Goal: Transaction & Acquisition: Purchase product/service

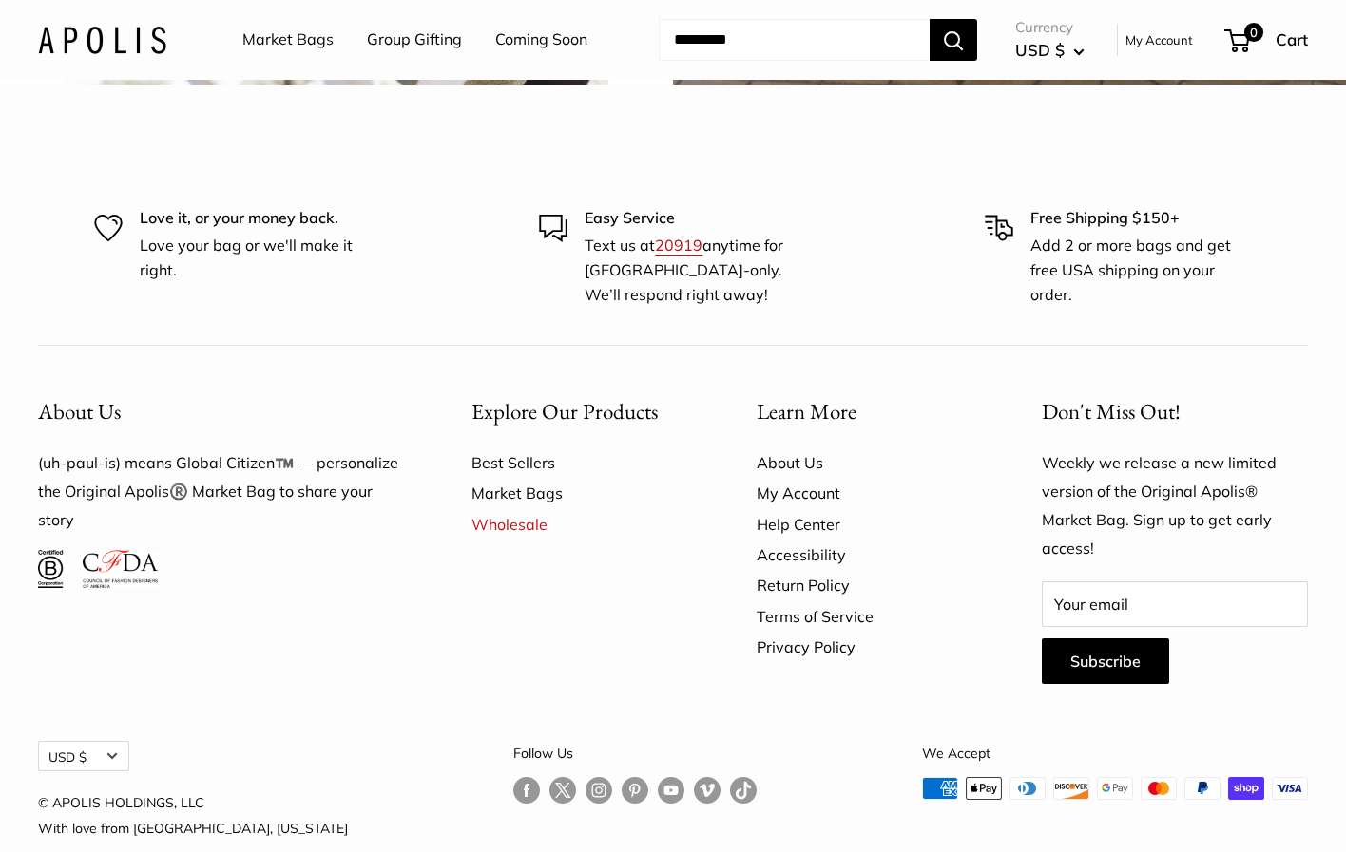
scroll to position [4553, 0]
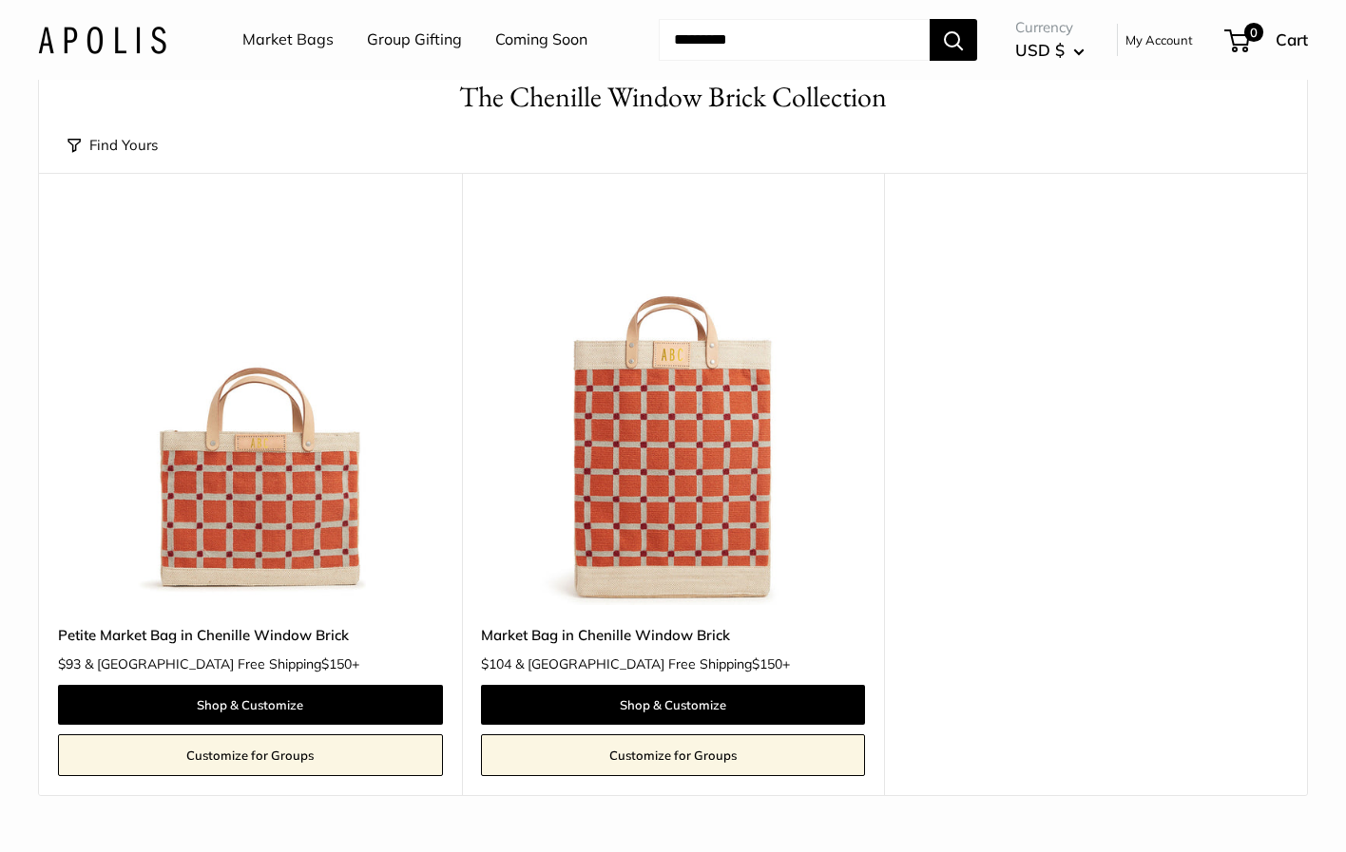
scroll to position [93, 0]
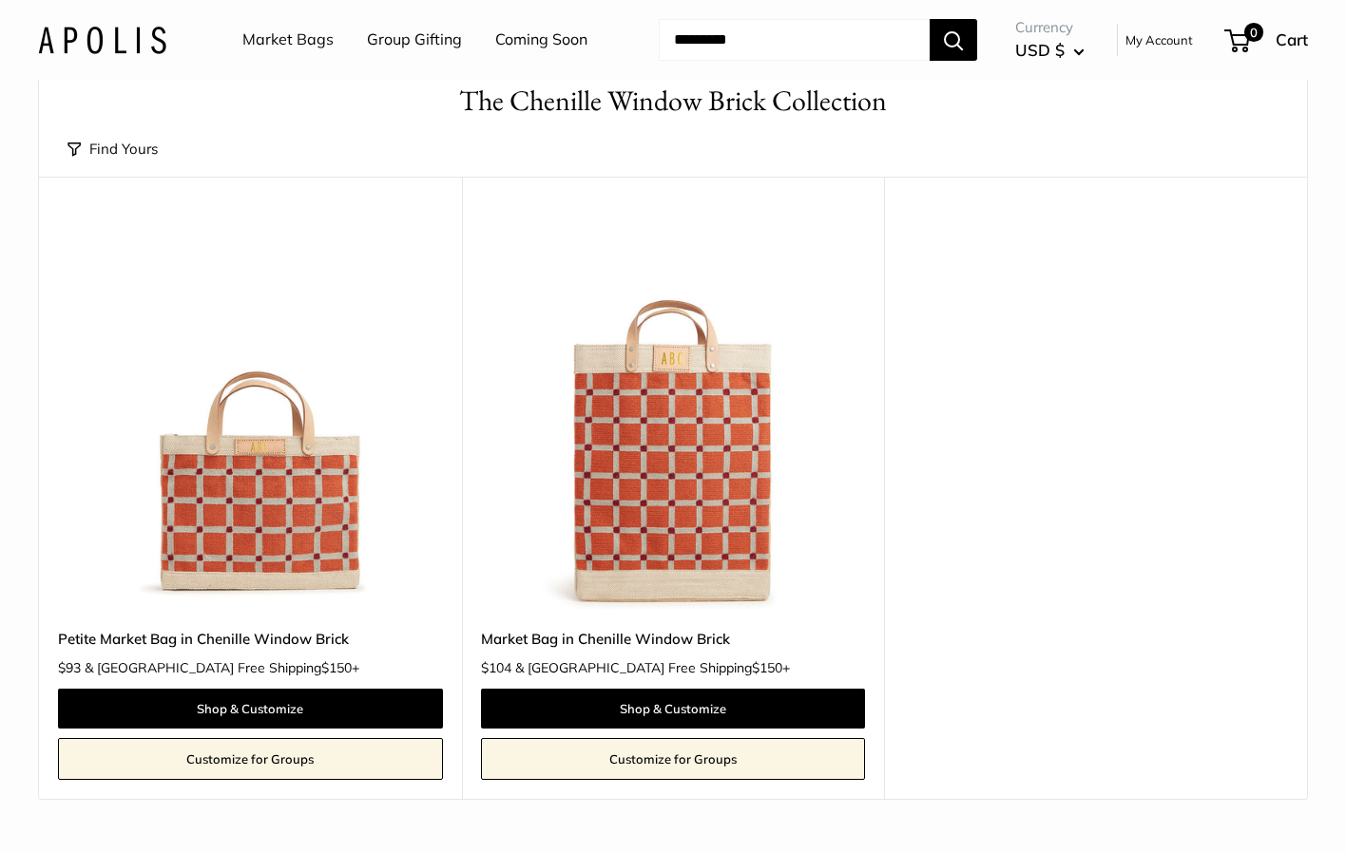
click at [287, 46] on link "Market Bags" at bounding box center [287, 40] width 91 height 29
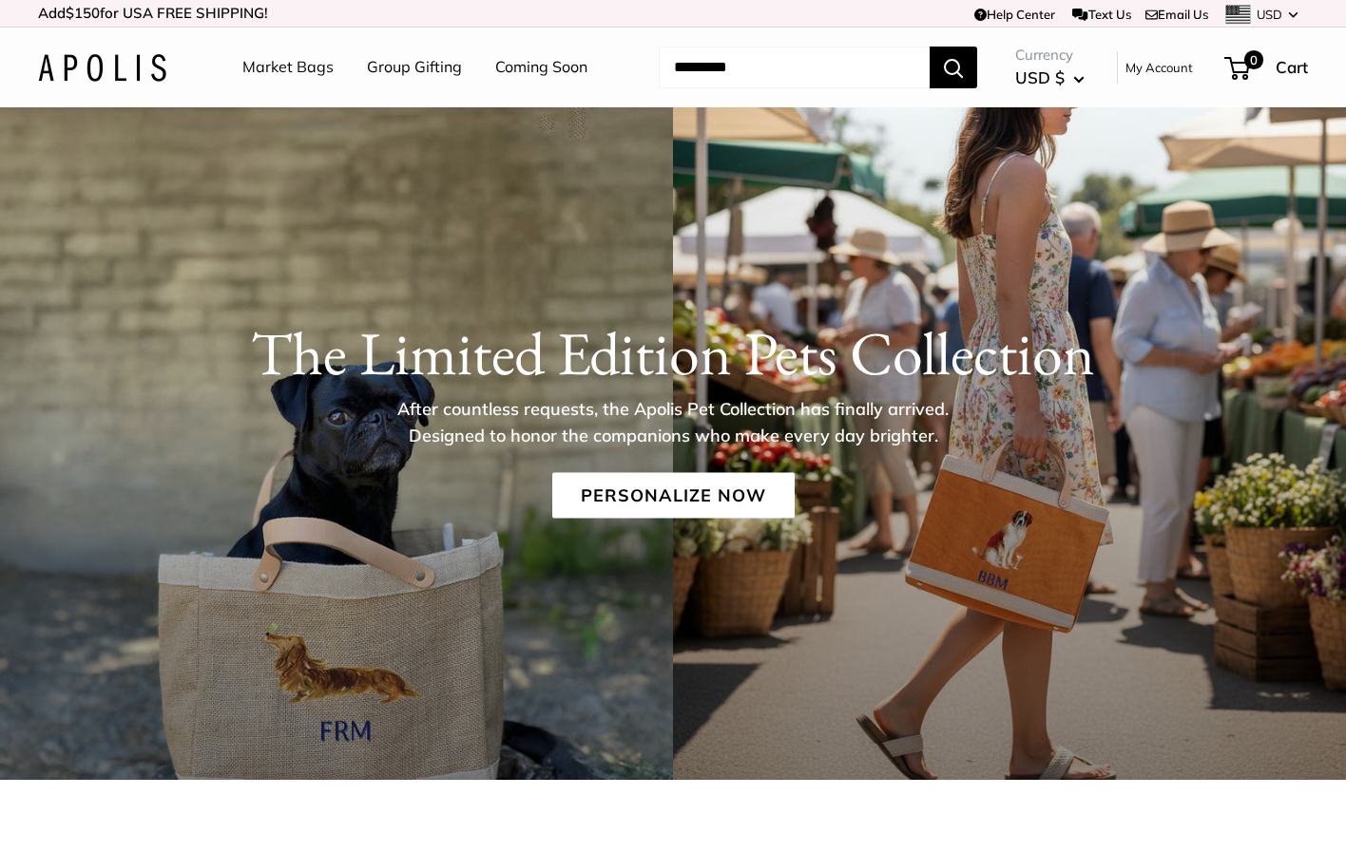
click at [291, 68] on link "Market Bags" at bounding box center [287, 67] width 91 height 29
click at [663, 505] on link "Personalize Now" at bounding box center [673, 495] width 242 height 46
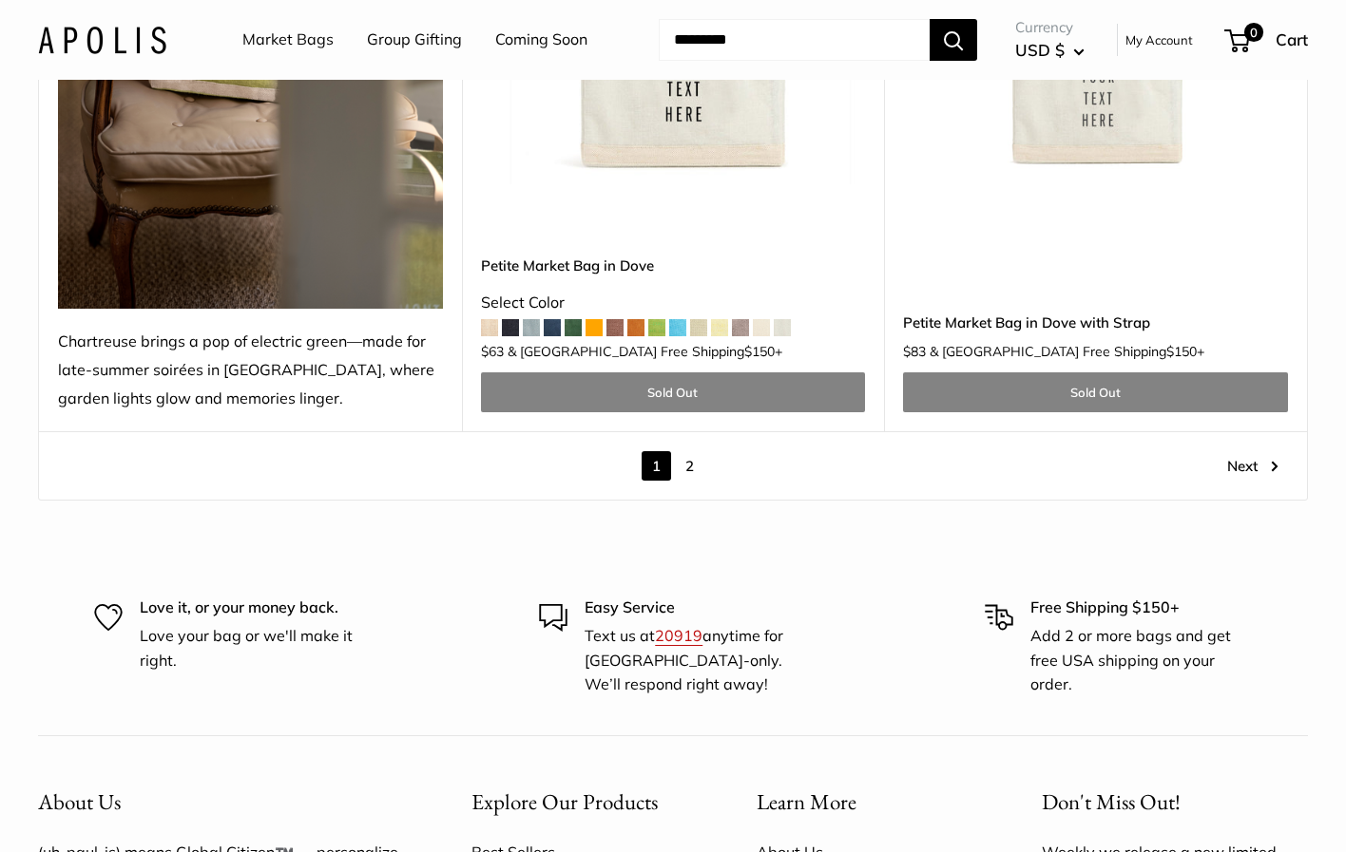
scroll to position [10422, 0]
click at [685, 450] on link "2" at bounding box center [689, 464] width 29 height 29
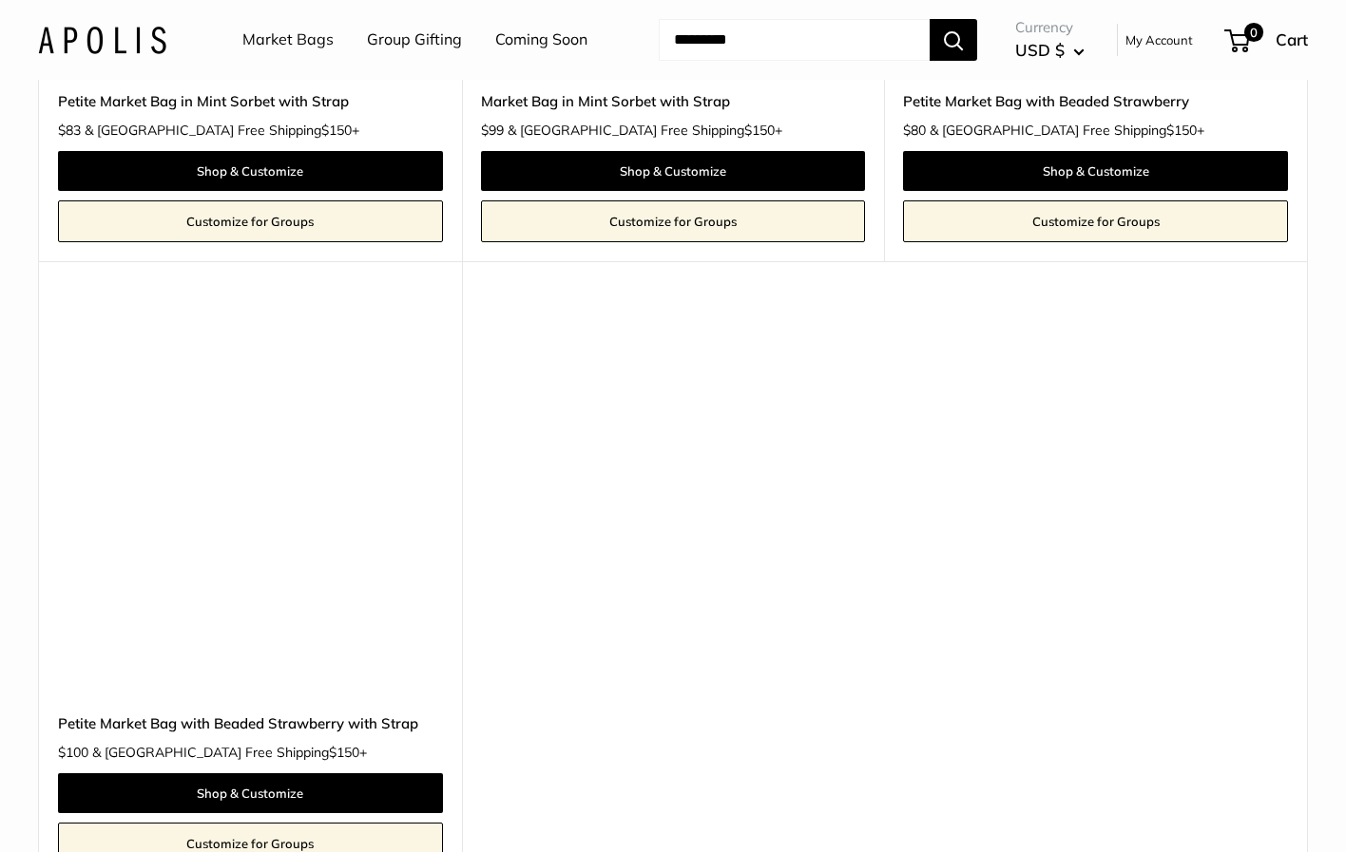
scroll to position [10303, 0]
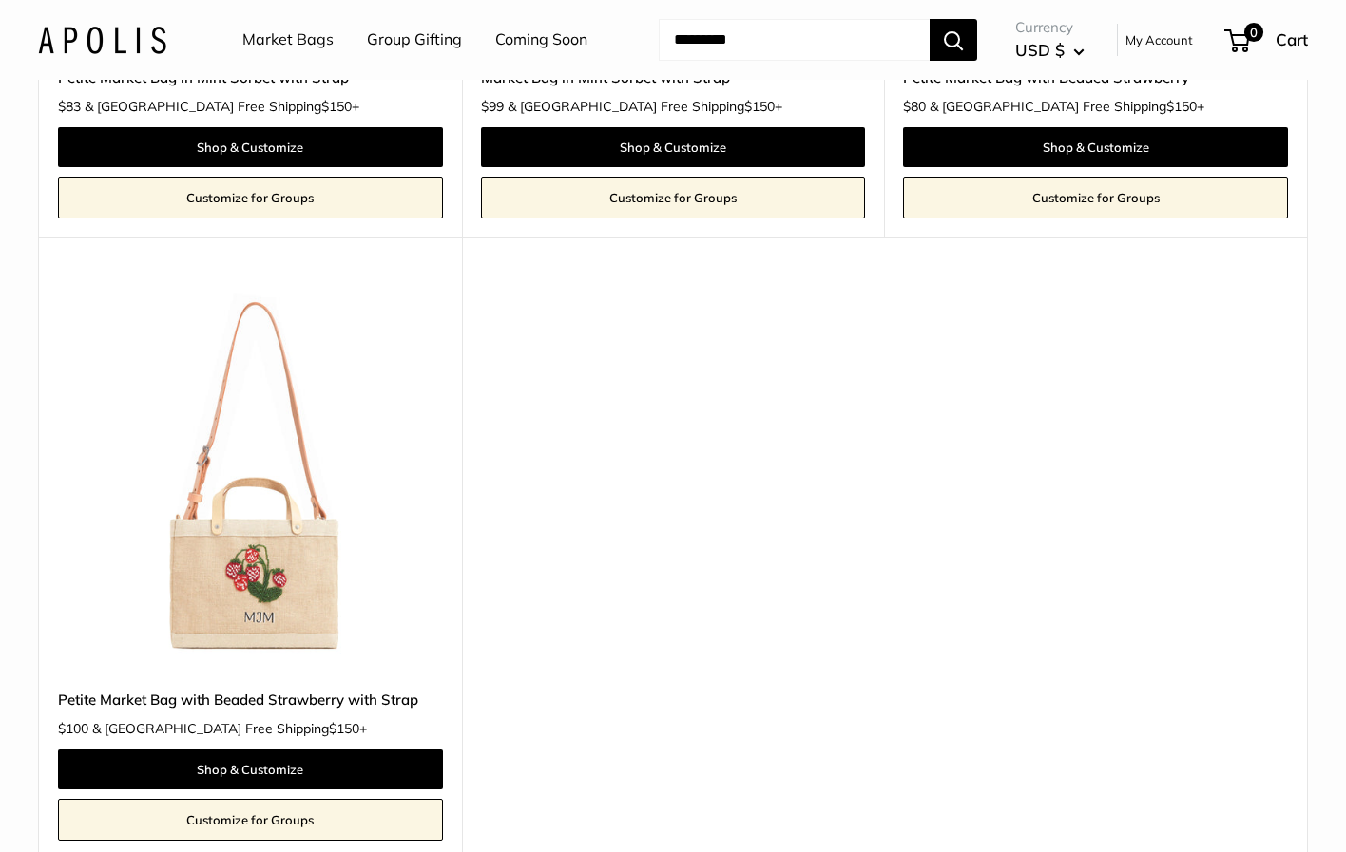
click at [0, 0] on img at bounding box center [0, 0] width 0 height 0
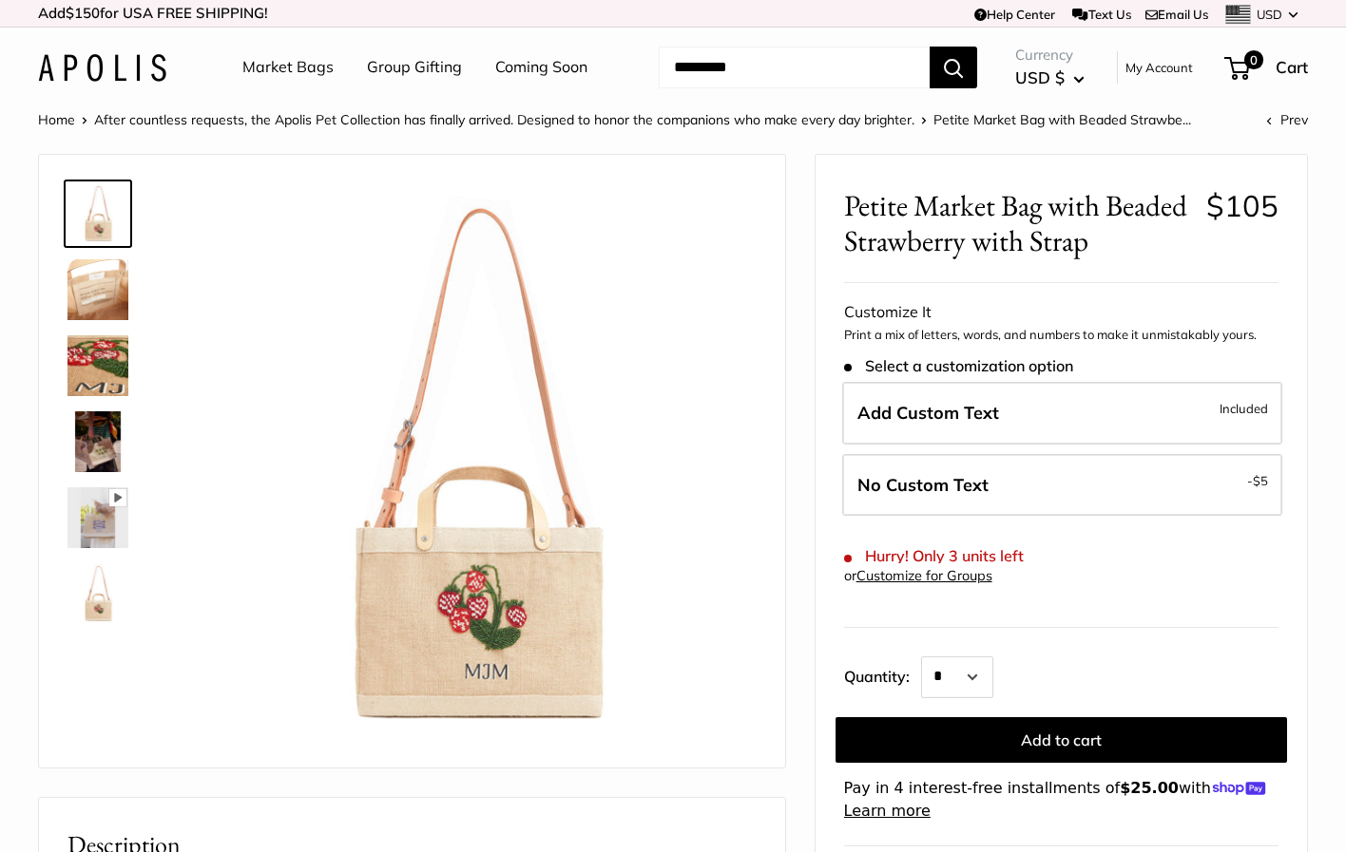
click at [110, 279] on img at bounding box center [97, 289] width 61 height 61
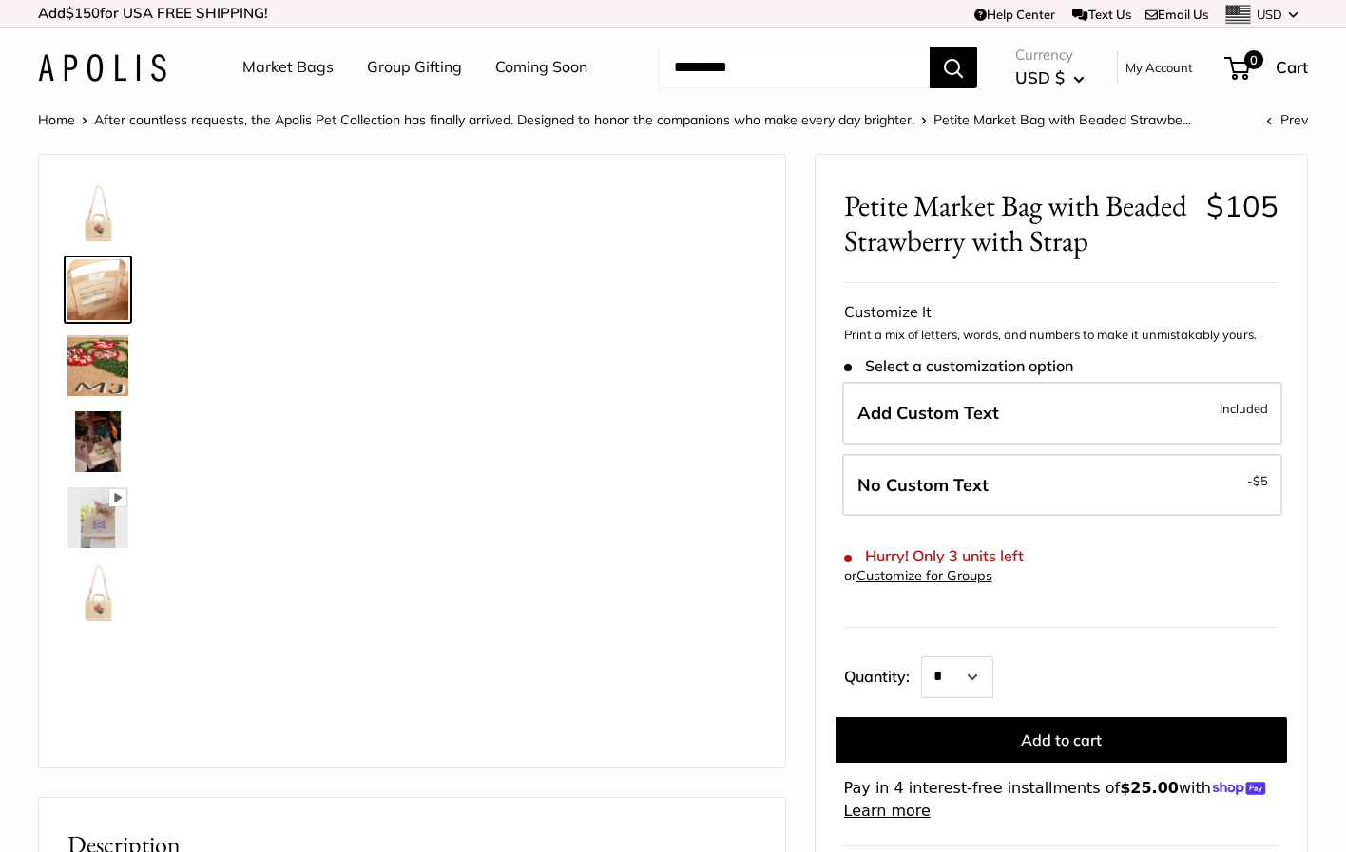
click at [115, 384] on img at bounding box center [97, 365] width 61 height 61
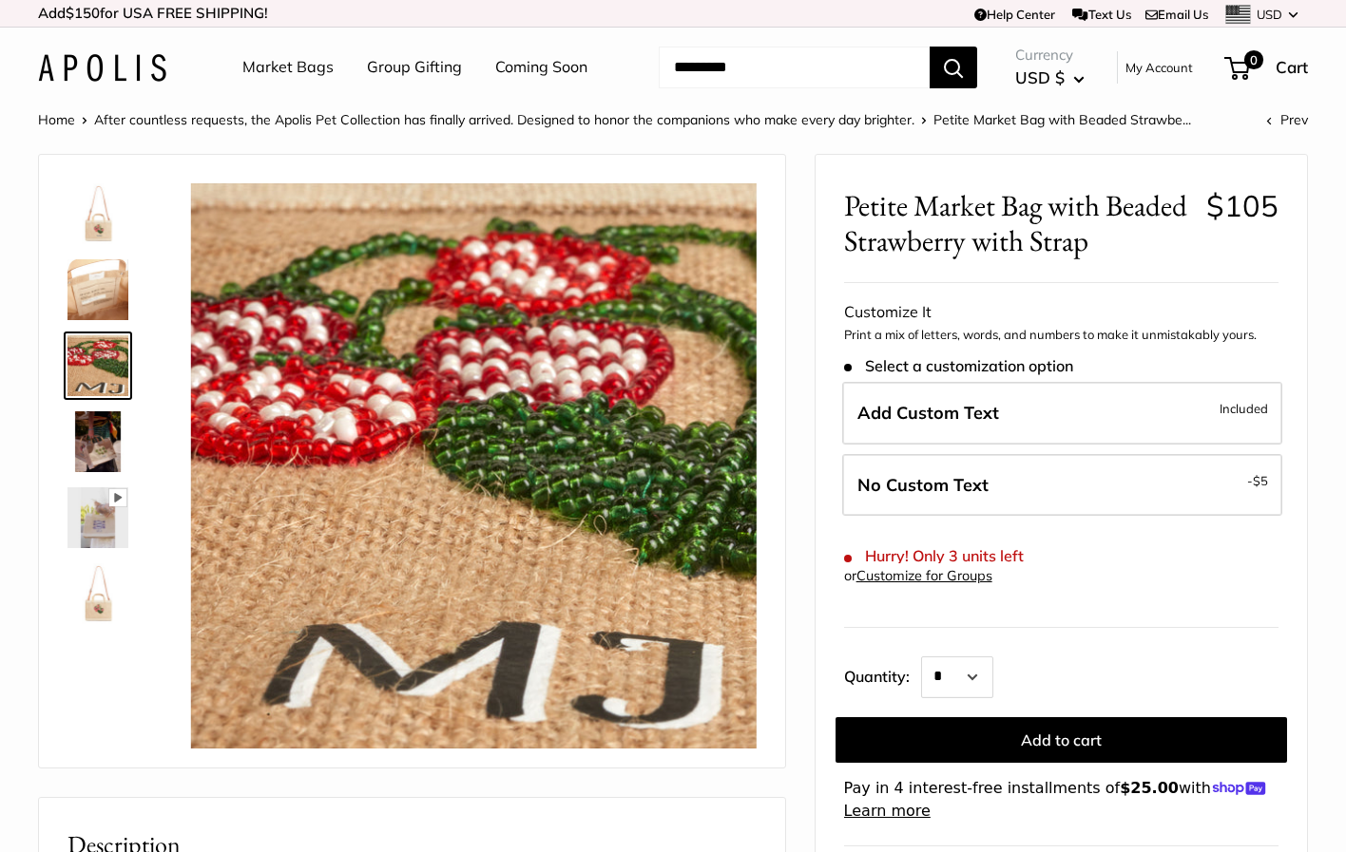
click at [101, 363] on img at bounding box center [97, 365] width 61 height 61
click at [113, 431] on img at bounding box center [97, 442] width 61 height 61
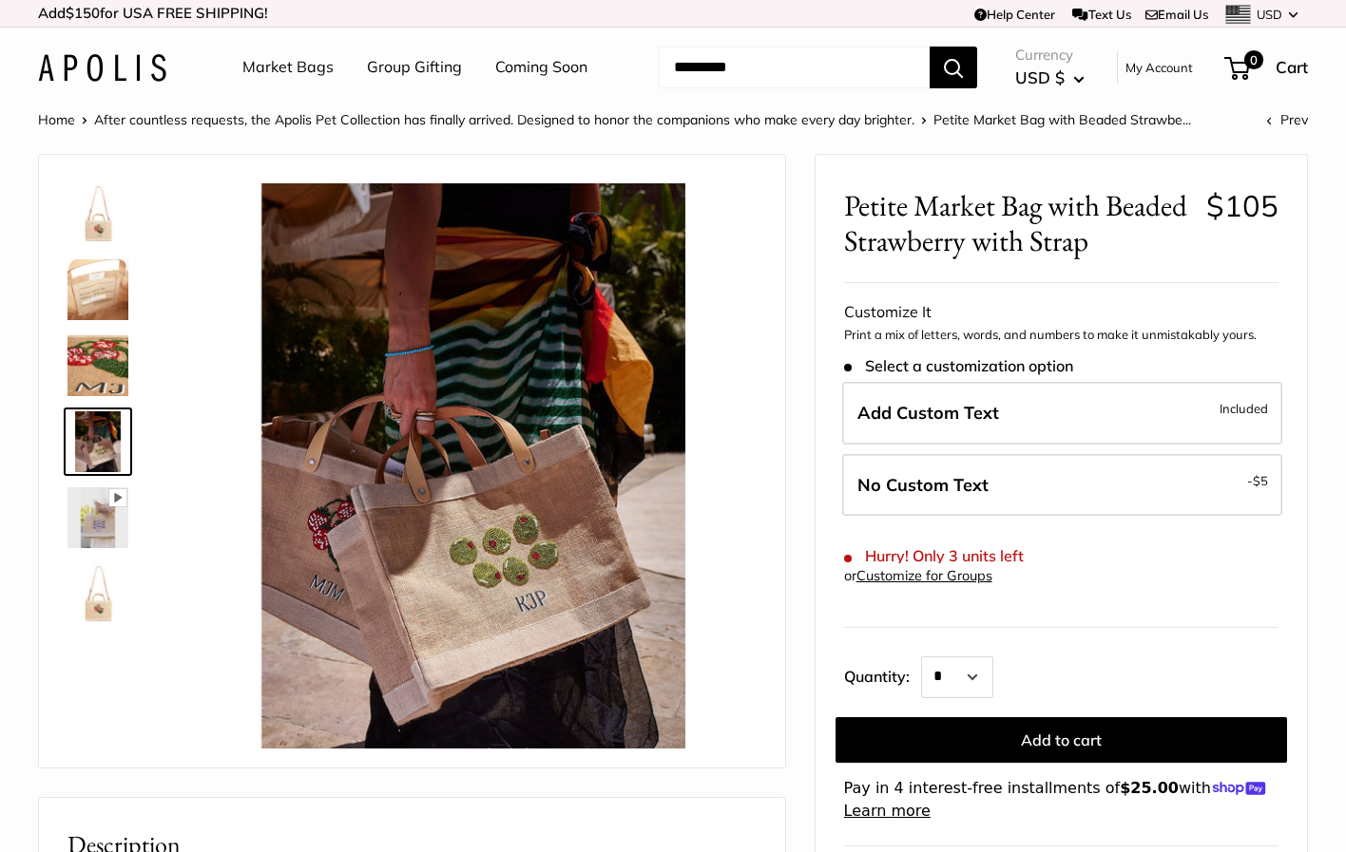
click at [119, 523] on img at bounding box center [97, 518] width 61 height 61
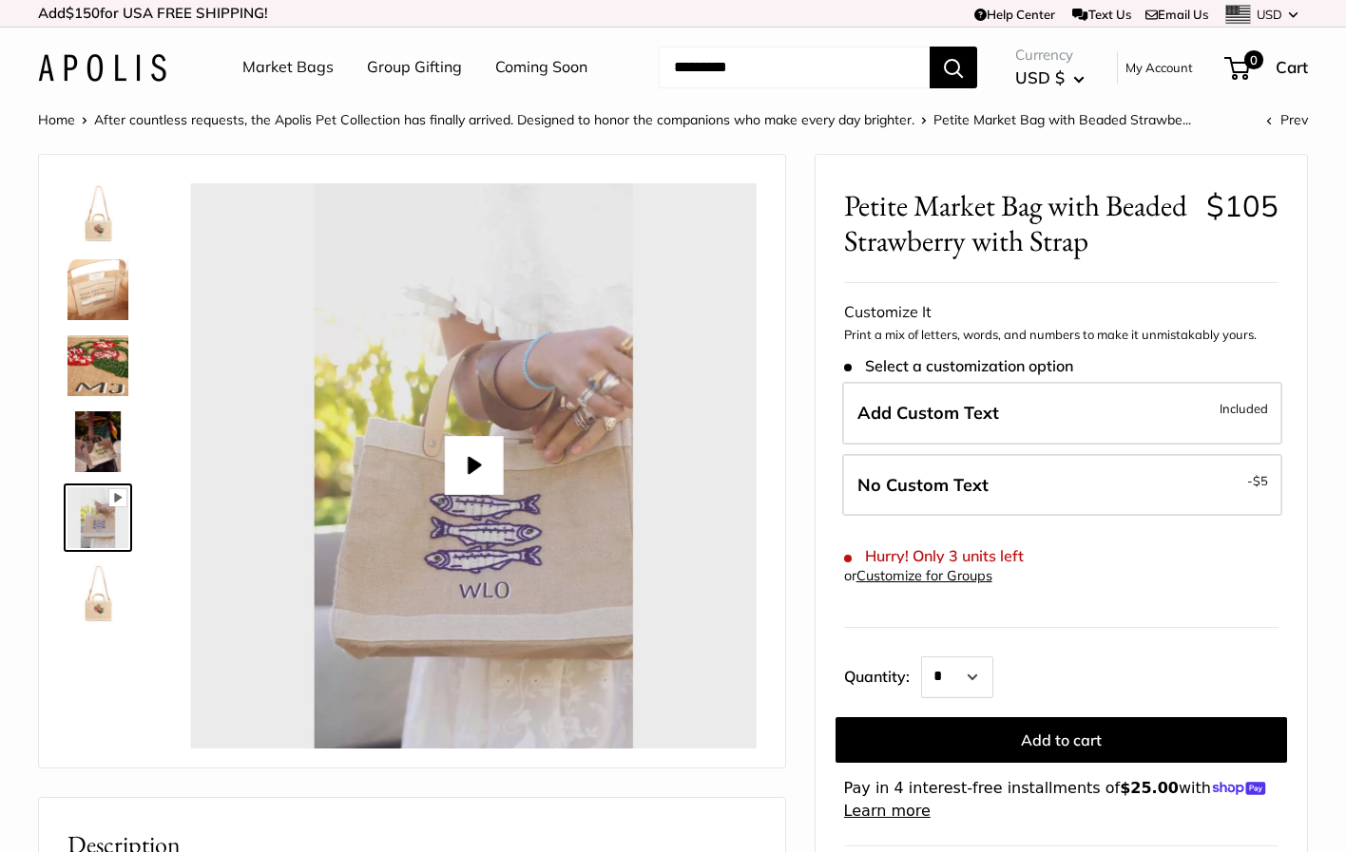
click at [105, 608] on img at bounding box center [97, 594] width 61 height 61
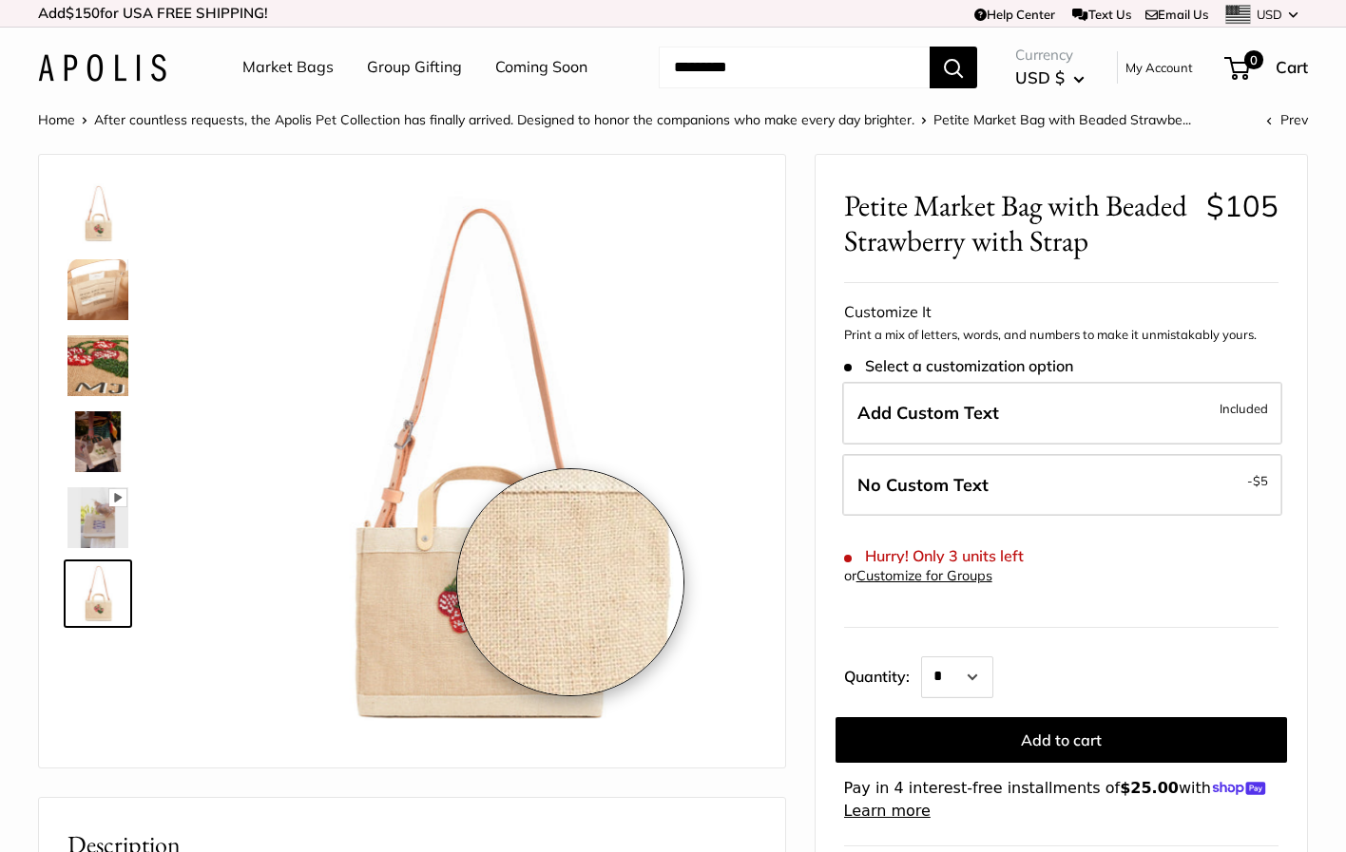
type input "*****"
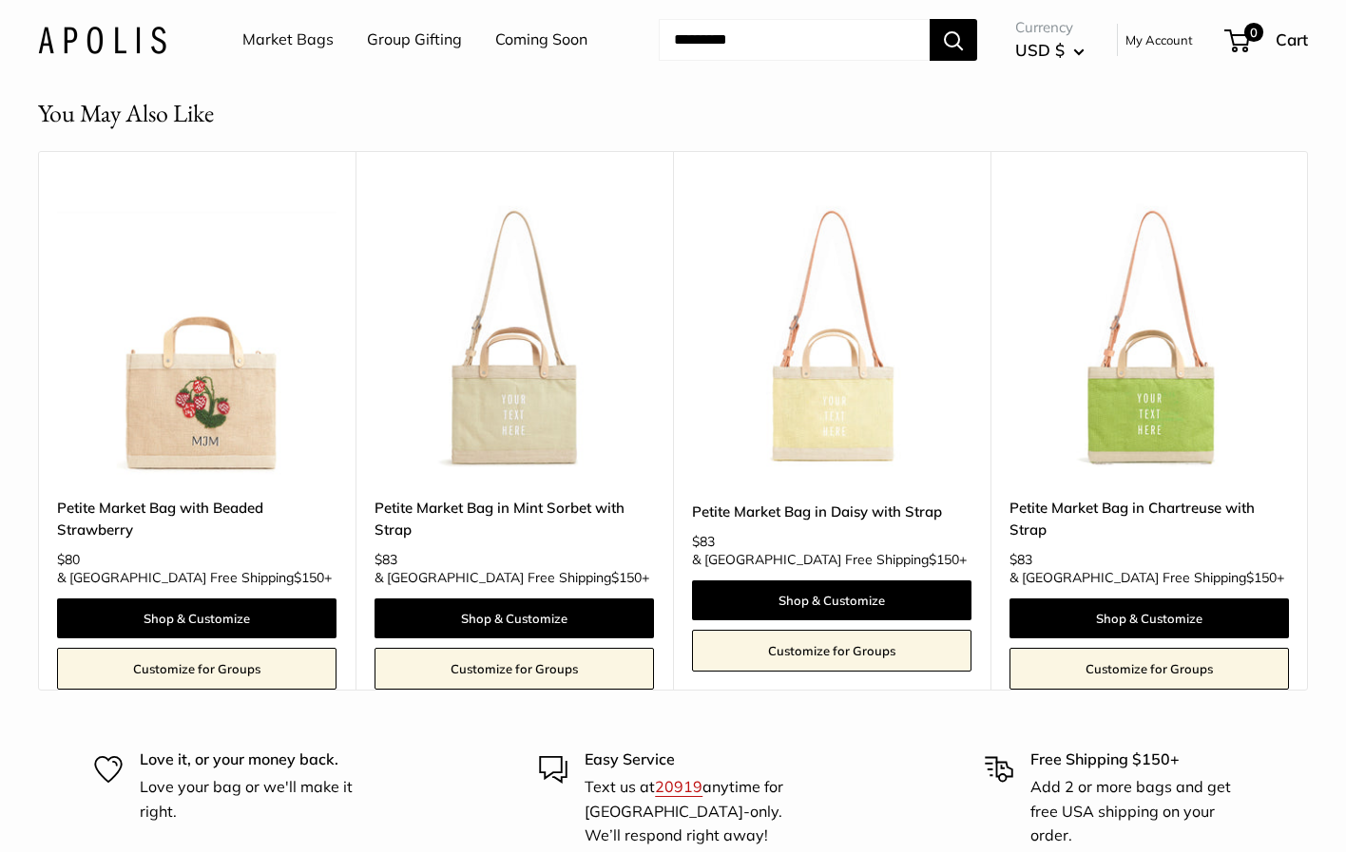
scroll to position [2962, 0]
